Goal: Find specific page/section: Find specific page/section

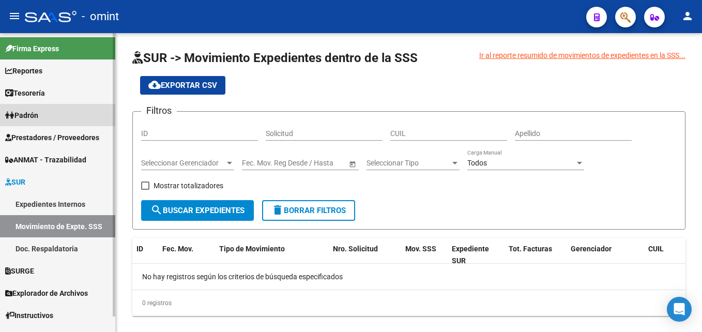
click at [29, 115] on span "Padrón" at bounding box center [21, 115] width 33 height 11
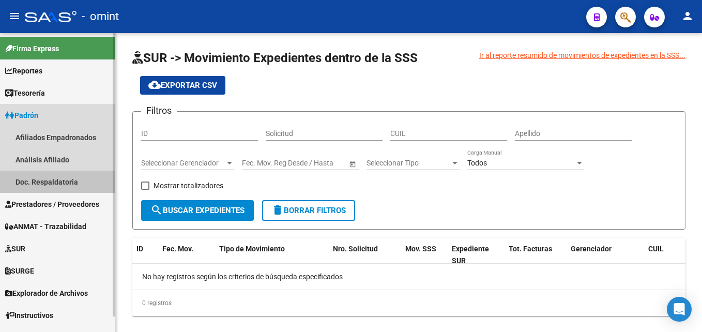
click at [24, 180] on link "Doc. Respaldatoria" at bounding box center [57, 182] width 115 height 22
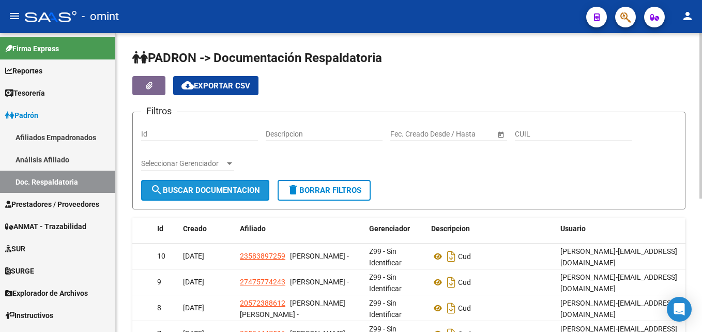
click at [215, 188] on span "search Buscar Documentacion" at bounding box center [205, 190] width 110 height 9
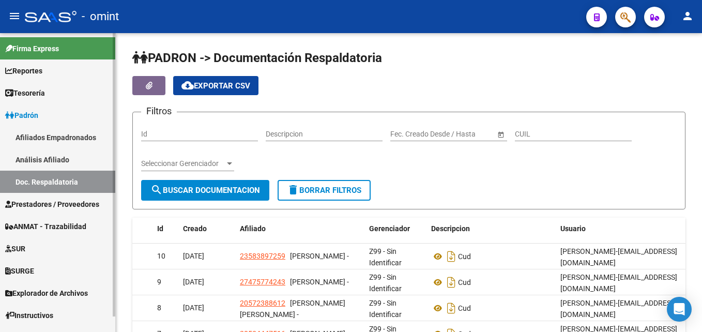
click at [25, 113] on span "Padrón" at bounding box center [21, 115] width 33 height 11
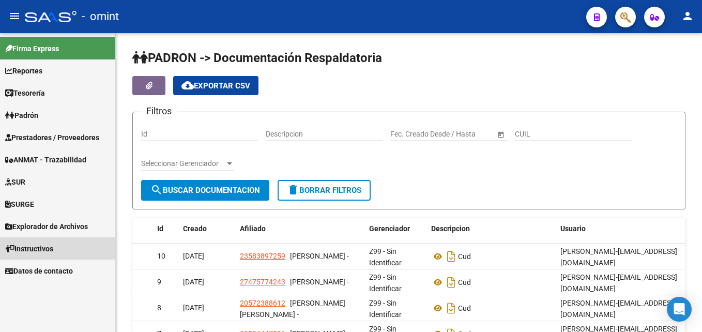
click at [34, 248] on span "Instructivos" at bounding box center [29, 248] width 48 height 11
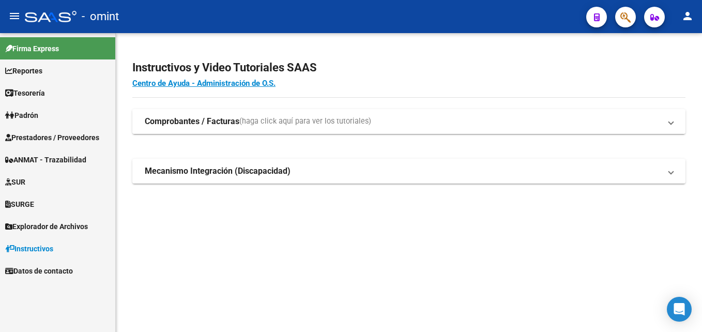
click at [172, 119] on strong "Comprobantes / Facturas" at bounding box center [192, 121] width 95 height 11
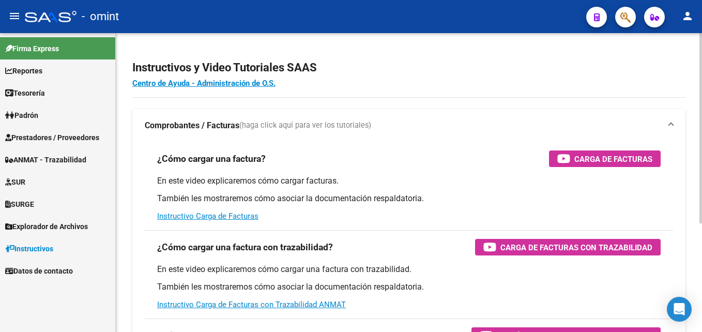
click at [172, 119] on mat-expansion-panel-header "Comprobantes / Facturas (haga click aquí para ver los tutoriales)" at bounding box center [408, 125] width 553 height 33
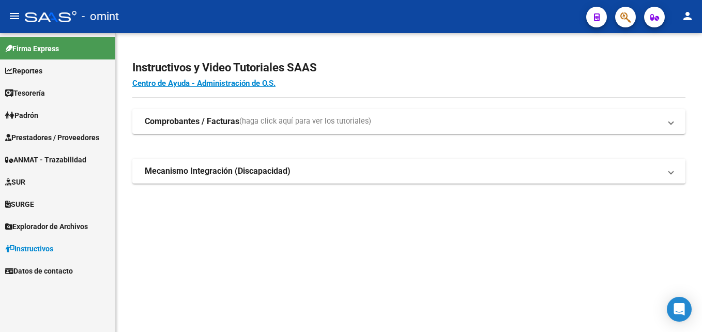
click at [30, 115] on span "Padrón" at bounding box center [21, 115] width 33 height 11
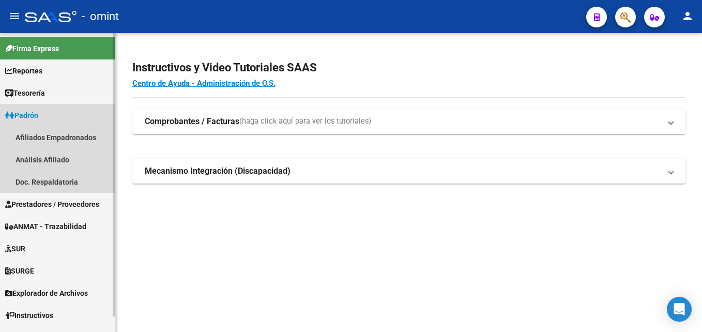
click at [30, 114] on span "Padrón" at bounding box center [21, 115] width 33 height 11
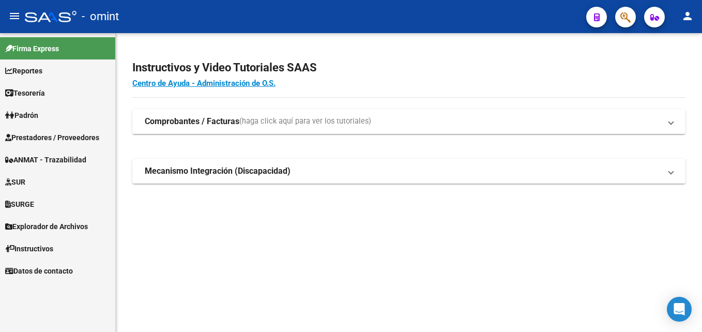
click at [167, 124] on strong "Comprobantes / Facturas" at bounding box center [192, 121] width 95 height 11
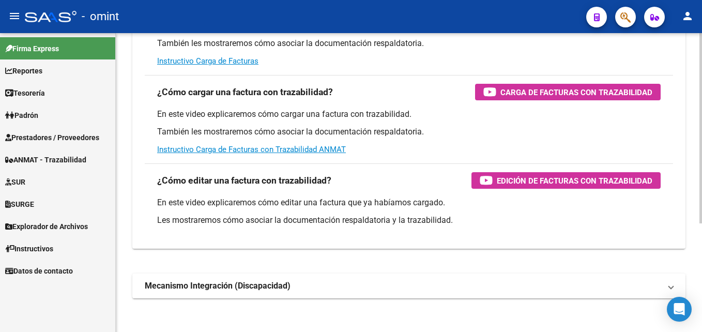
scroll to position [171, 0]
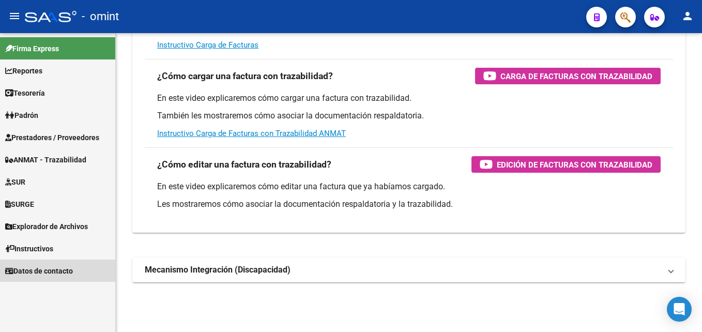
click at [33, 274] on span "Datos de contacto" at bounding box center [39, 270] width 68 height 11
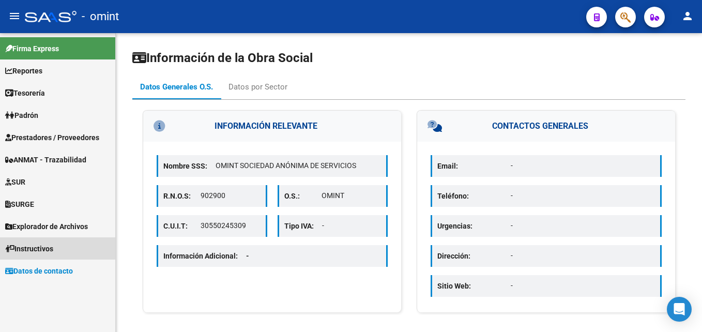
click at [31, 250] on span "Instructivos" at bounding box center [29, 248] width 48 height 11
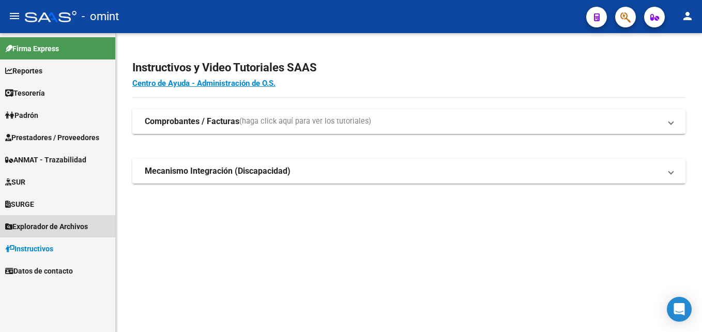
click at [27, 225] on span "Explorador de Archivos" at bounding box center [46, 226] width 83 height 11
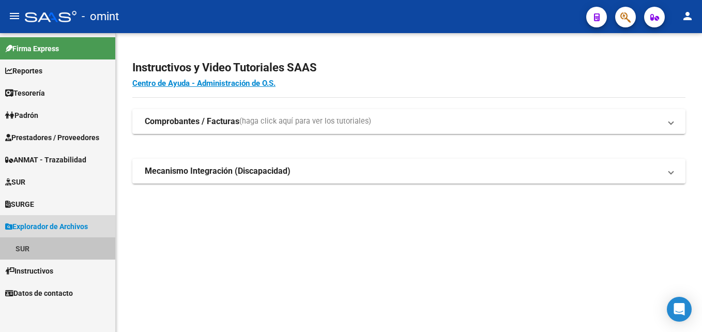
click at [19, 247] on link "SUR" at bounding box center [57, 248] width 115 height 22
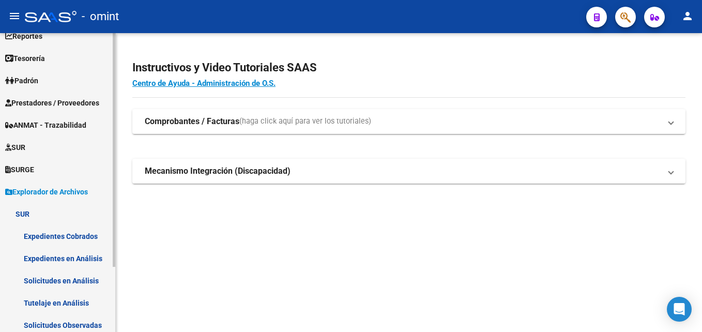
scroll to position [52, 0]
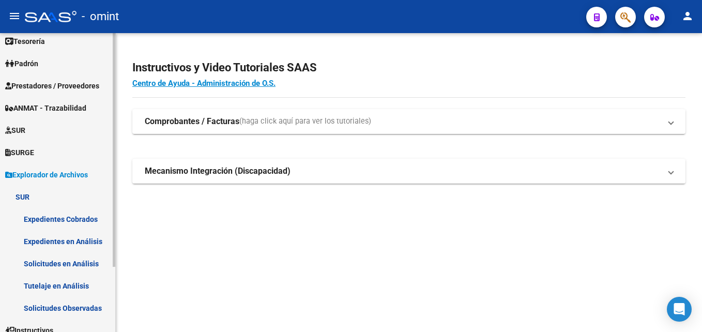
click at [51, 220] on link "Expedientes Cobrados" at bounding box center [57, 219] width 115 height 22
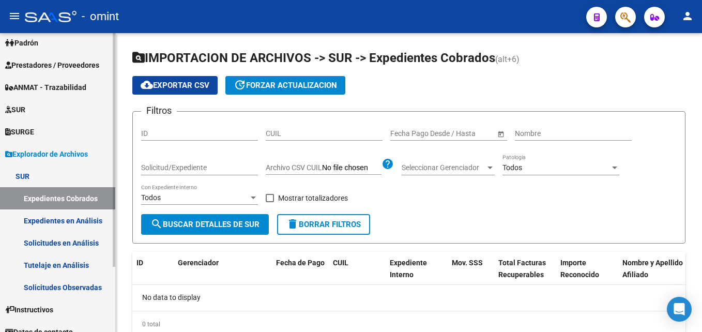
scroll to position [83, 0]
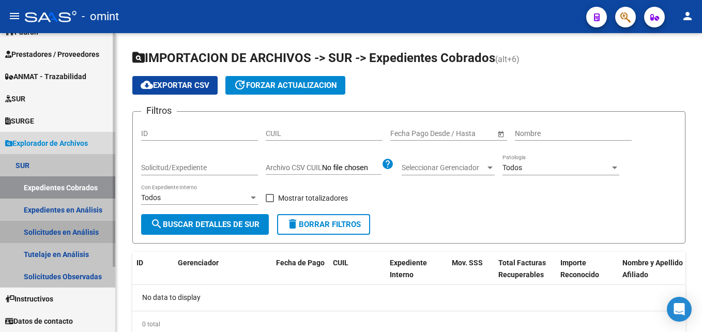
click at [47, 235] on link "Solicitudes en Análisis" at bounding box center [57, 232] width 115 height 22
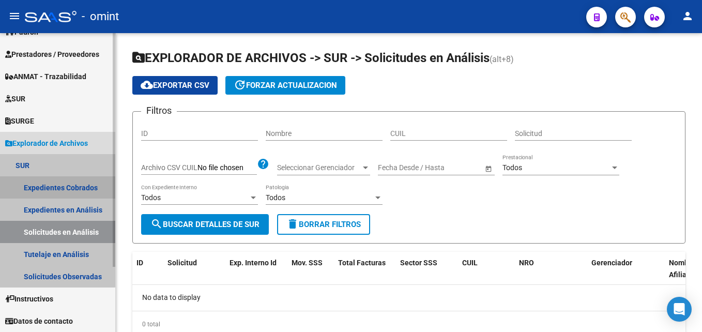
click at [47, 188] on link "Expedientes Cobrados" at bounding box center [57, 187] width 115 height 22
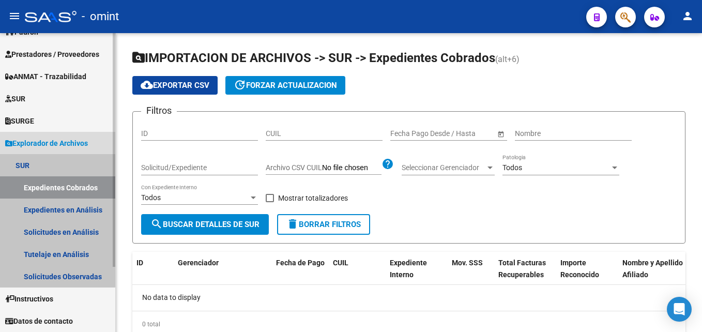
click at [37, 184] on link "Expedientes Cobrados" at bounding box center [57, 187] width 115 height 22
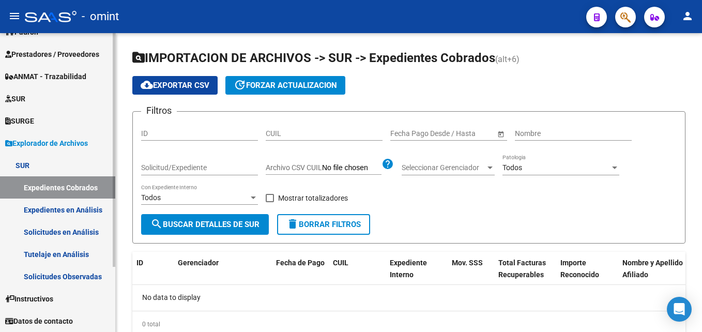
click at [8, 141] on icon at bounding box center [8, 143] width 7 height 7
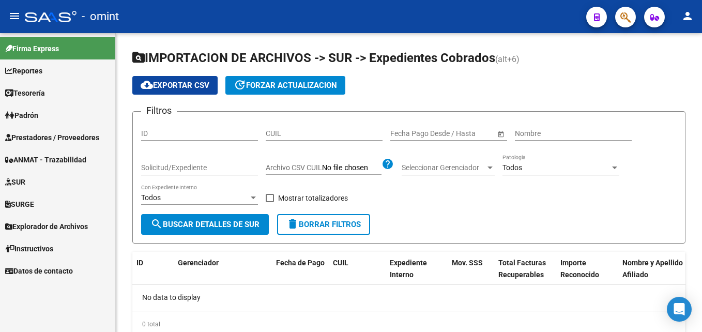
click at [21, 201] on span "SURGE" at bounding box center [19, 204] width 29 height 11
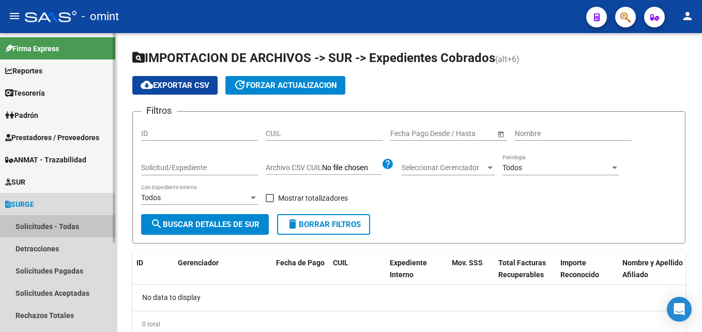
click at [34, 223] on link "Solicitudes - Todas" at bounding box center [57, 226] width 115 height 22
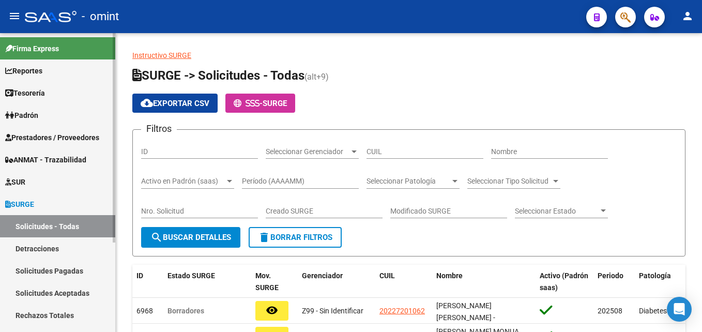
scroll to position [52, 0]
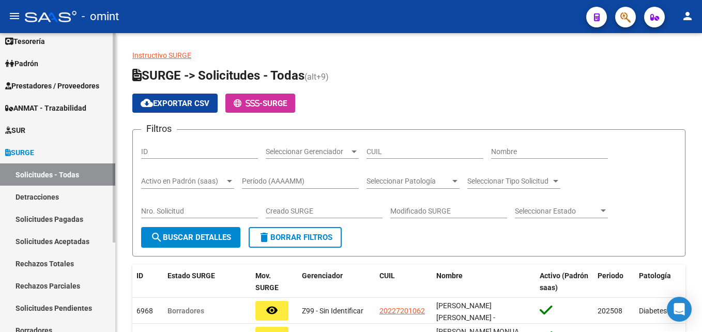
click at [62, 217] on link "Solicitudes Pagadas" at bounding box center [57, 219] width 115 height 22
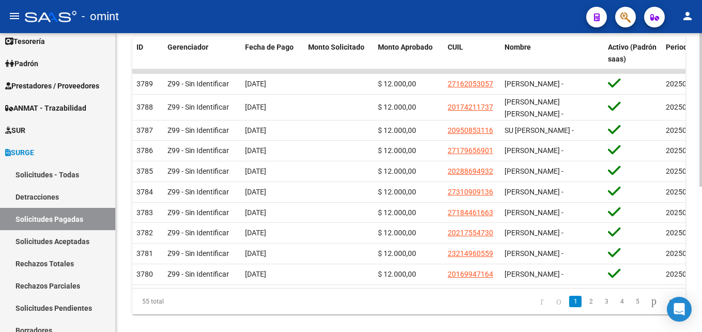
scroll to position [282, 0]
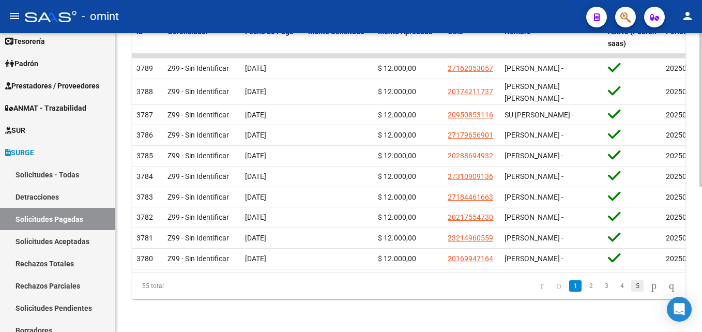
click at [631, 284] on link "5" at bounding box center [637, 285] width 12 height 11
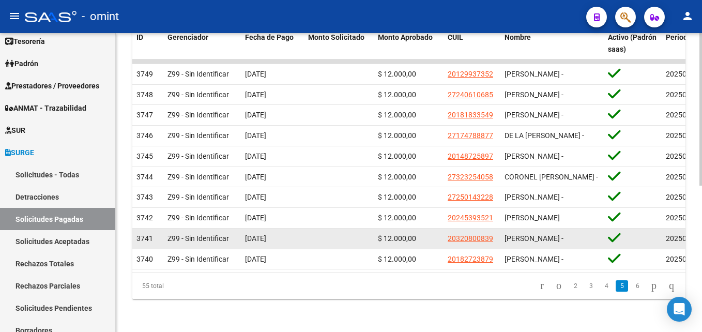
scroll to position [287, 0]
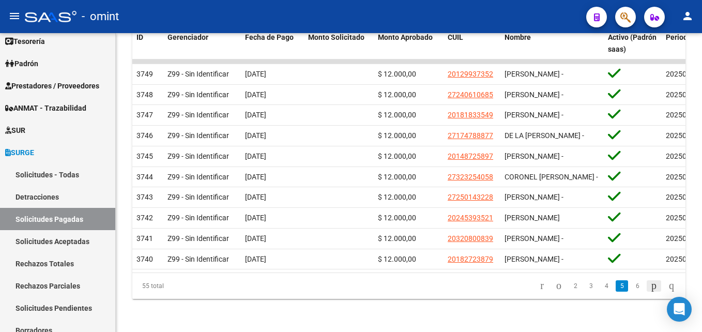
click at [650, 284] on icon "go to next page" at bounding box center [654, 285] width 8 height 12
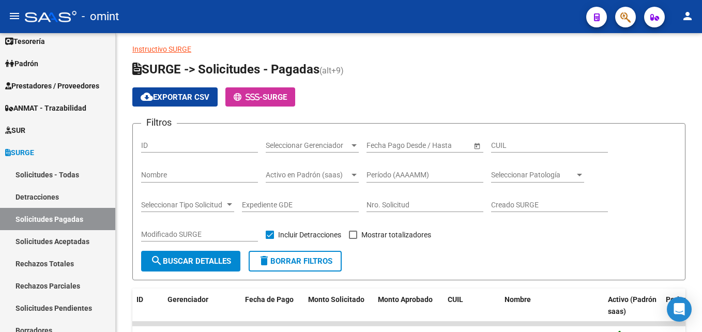
scroll to position [0, 0]
